Goal: Transaction & Acquisition: Purchase product/service

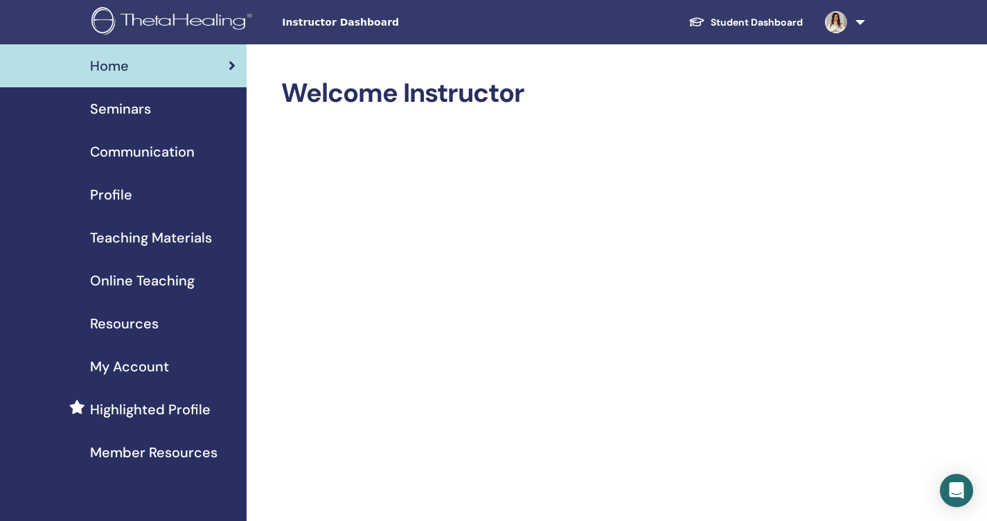
click at [181, 278] on span "Online Teaching" at bounding box center [142, 280] width 105 height 21
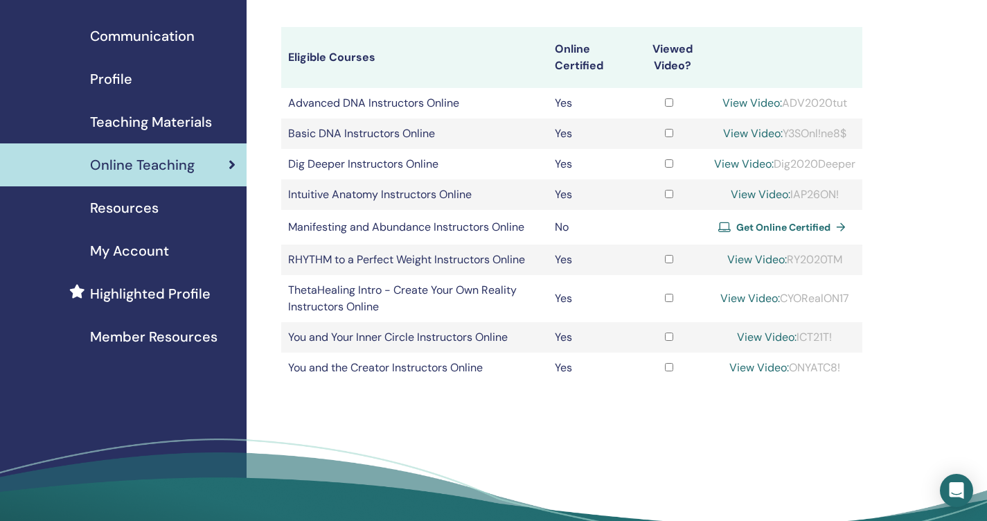
scroll to position [123, 0]
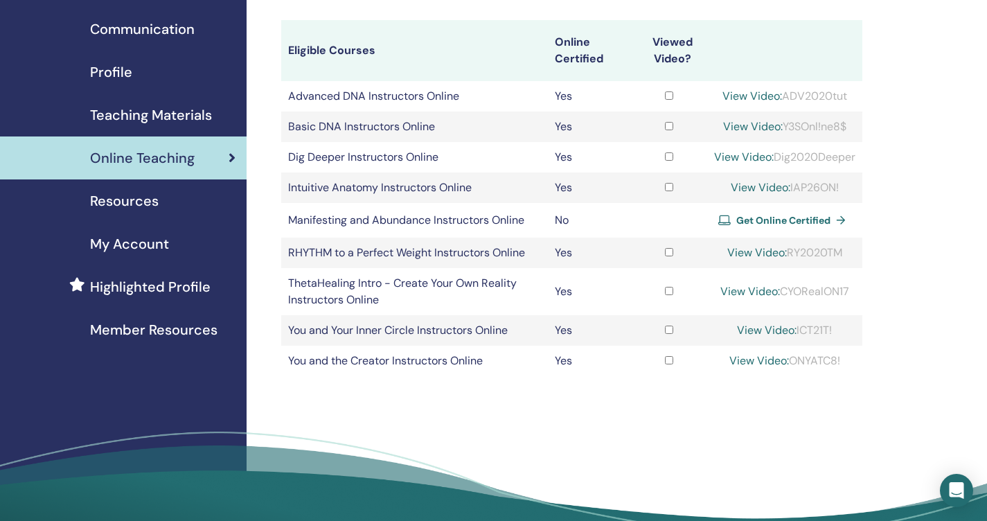
click at [779, 220] on span "Get Online Certified" at bounding box center [783, 220] width 94 height 12
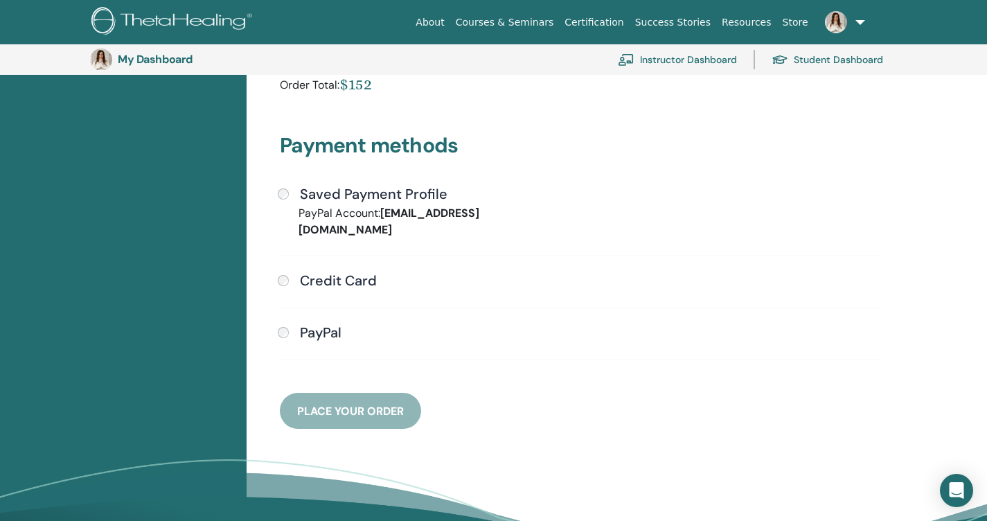
scroll to position [357, 0]
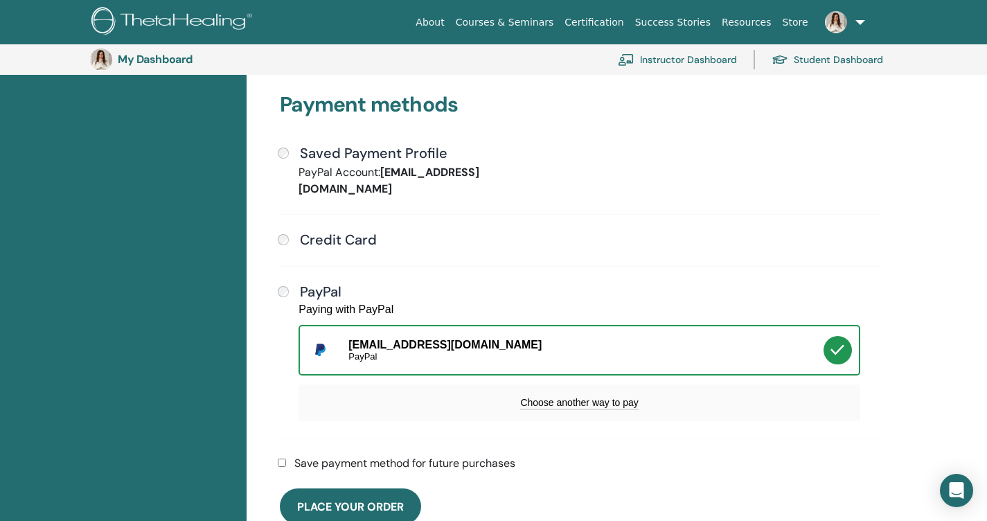
click at [824, 336] on div at bounding box center [837, 350] width 28 height 28
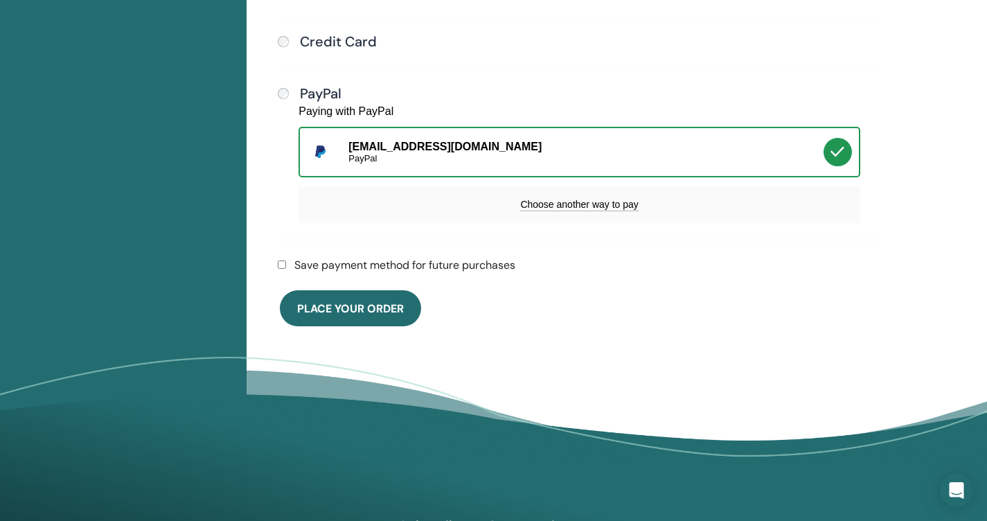
scroll to position [558, 0]
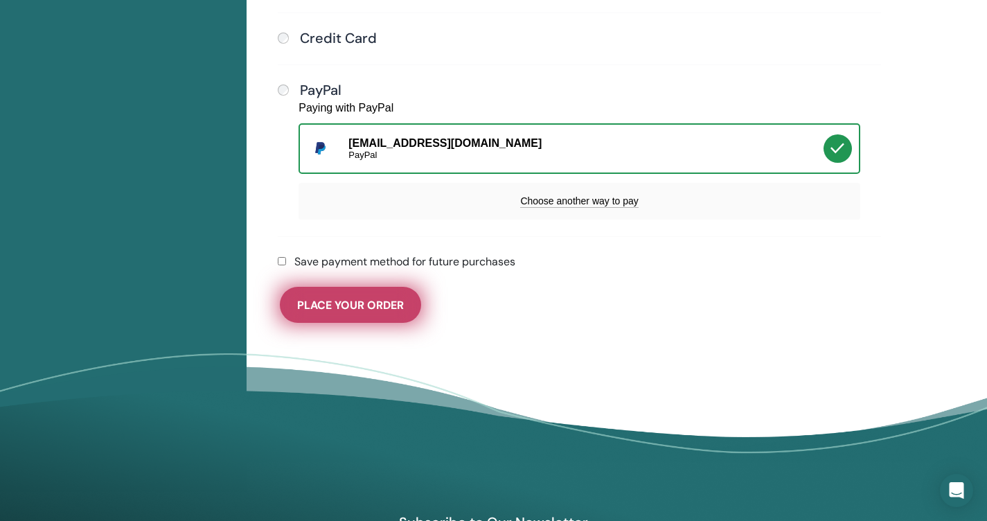
click at [360, 298] on span "Place Your Order" at bounding box center [350, 305] width 107 height 15
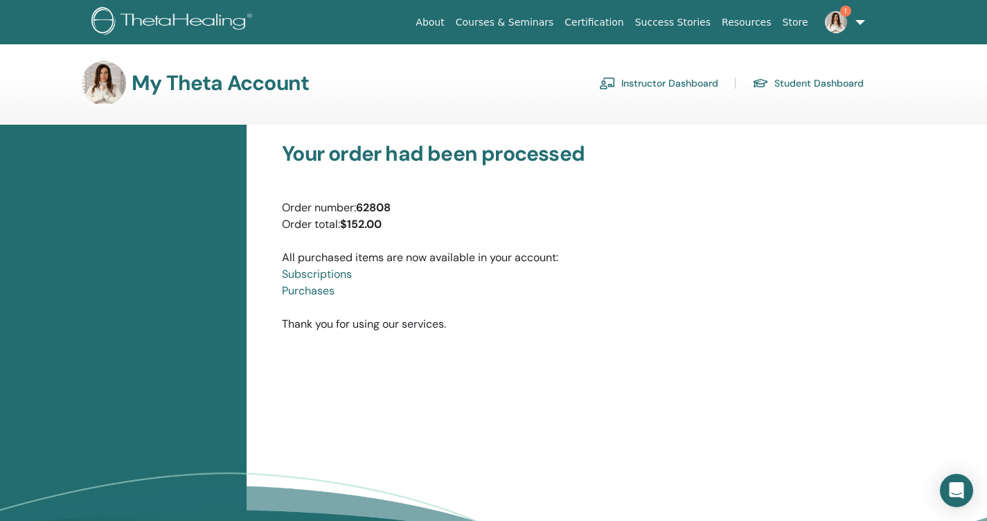
click at [319, 293] on link "Purchases" at bounding box center [308, 290] width 53 height 15
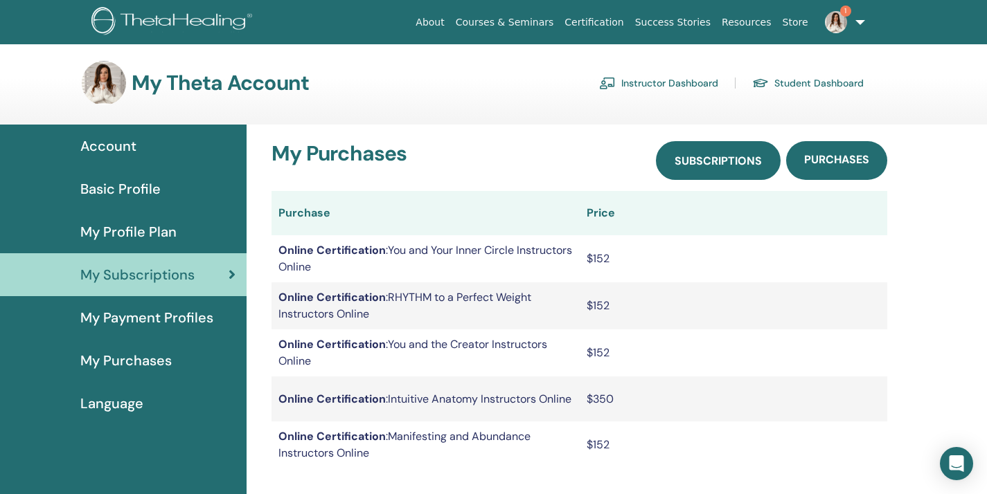
click at [697, 160] on span "Subscriptions" at bounding box center [718, 161] width 87 height 15
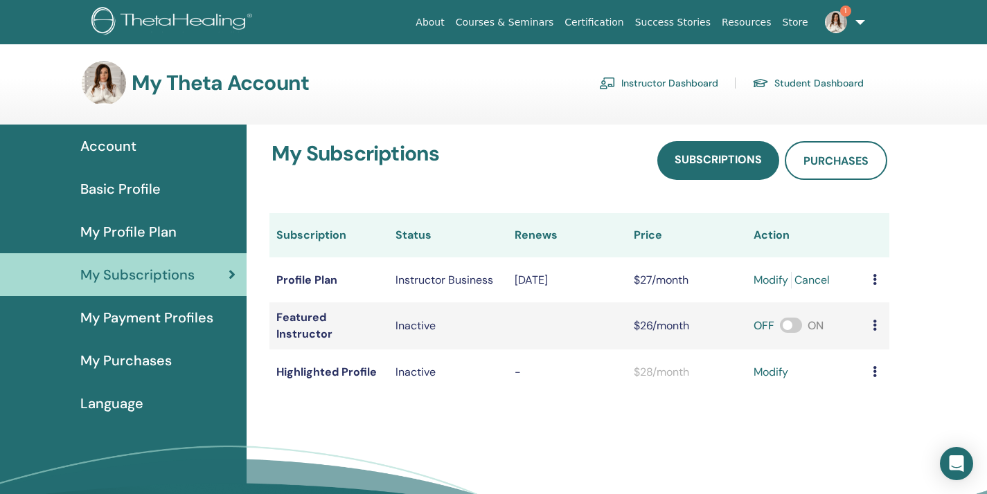
click at [650, 80] on link "Instructor Dashboard" at bounding box center [658, 83] width 119 height 22
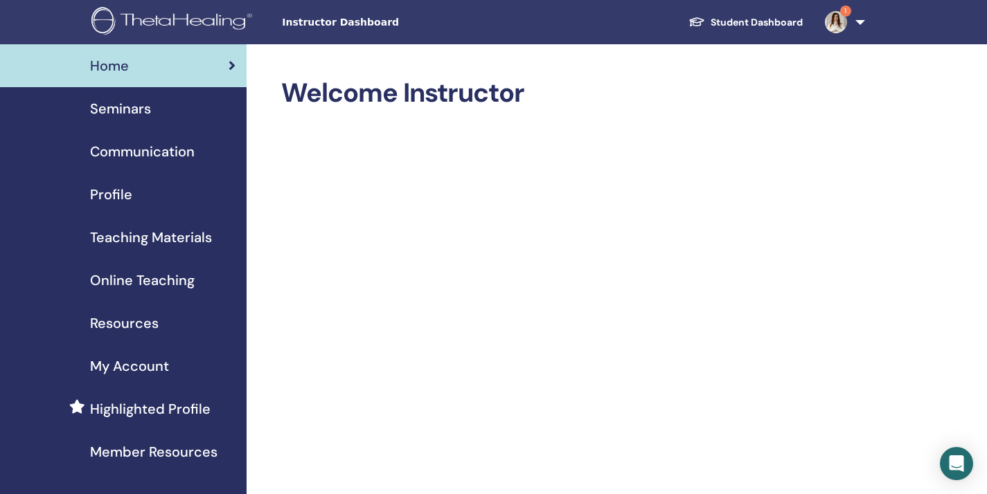
click at [157, 282] on span "Online Teaching" at bounding box center [142, 280] width 105 height 21
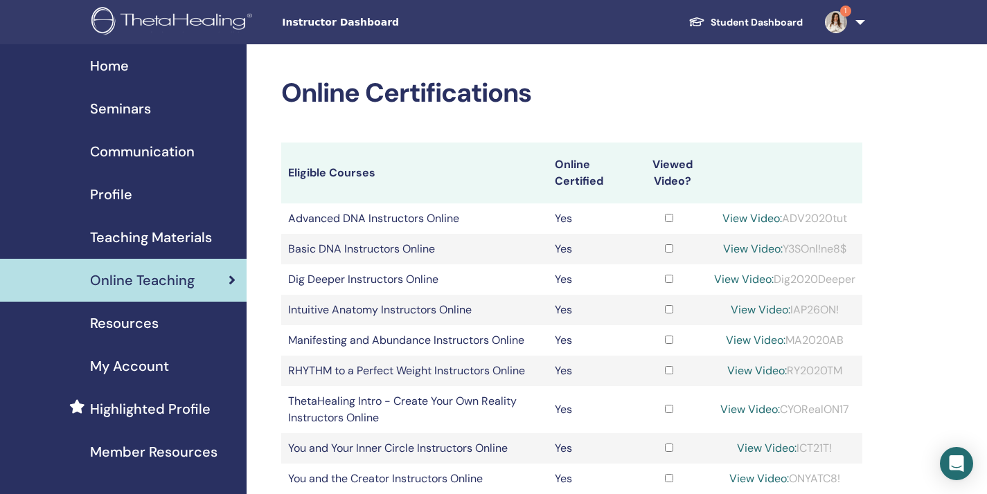
drag, startPoint x: 851, startPoint y: 340, endPoint x: 789, endPoint y: 336, distance: 62.5
click at [789, 336] on div "View Video: MA2020AB" at bounding box center [784, 340] width 141 height 17
copy div "MA2020AB"
click at [729, 339] on link "View Video:" at bounding box center [756, 340] width 60 height 15
